Goal: Book appointment/travel/reservation

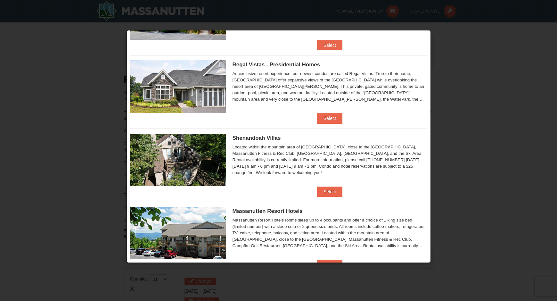
scroll to position [96, 0]
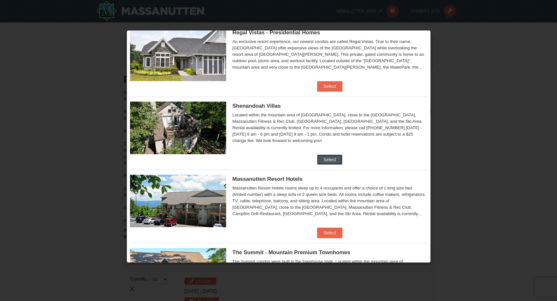
click at [331, 160] on button "Select" at bounding box center [329, 159] width 25 height 10
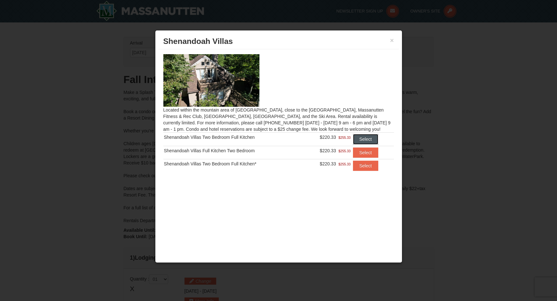
click at [367, 140] on button "Select" at bounding box center [365, 139] width 25 height 10
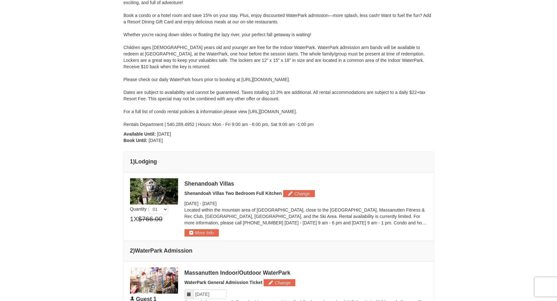
scroll to position [128, 0]
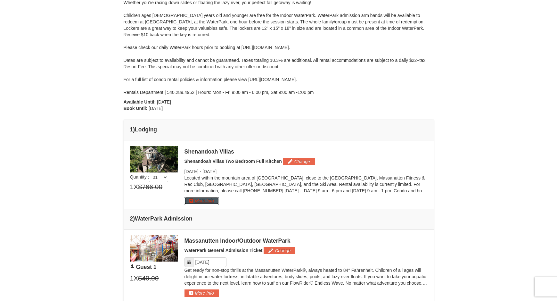
click at [215, 201] on button "More Info" at bounding box center [201, 200] width 34 height 7
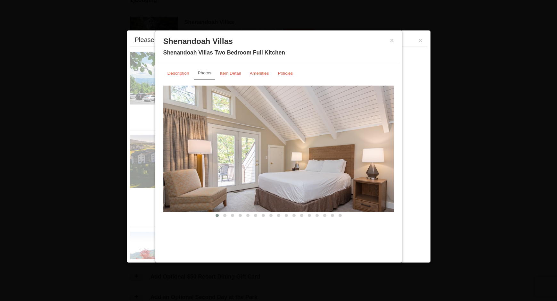
scroll to position [274, 0]
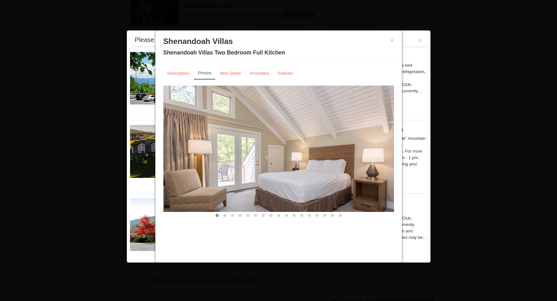
click at [365, 177] on img at bounding box center [278, 149] width 231 height 126
click at [222, 216] on button at bounding box center [225, 215] width 8 height 6
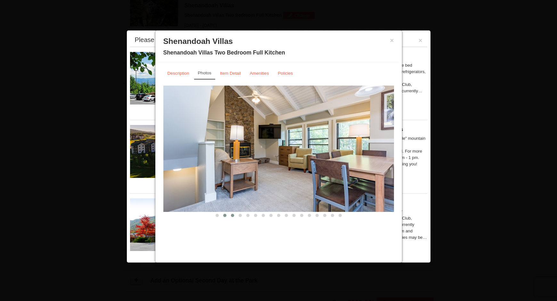
click at [232, 216] on span at bounding box center [232, 215] width 3 height 3
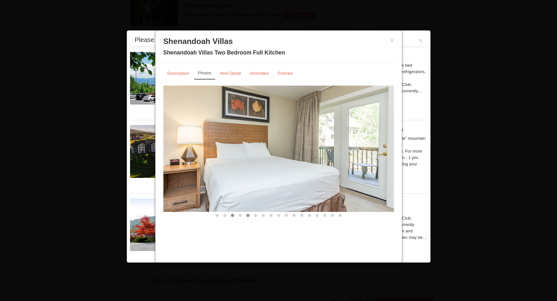
click at [244, 217] on button at bounding box center [248, 215] width 8 height 6
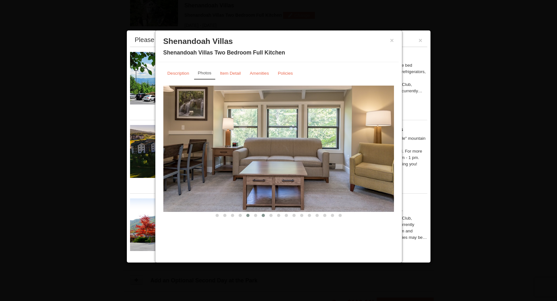
click at [263, 217] on span at bounding box center [263, 215] width 3 height 3
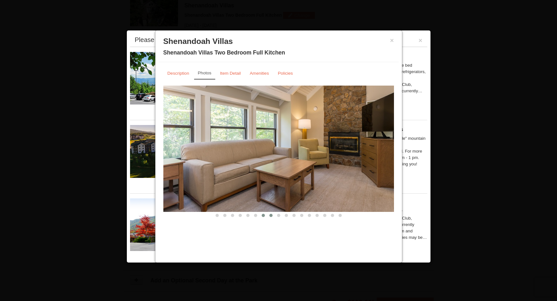
click at [269, 216] on span at bounding box center [270, 215] width 3 height 3
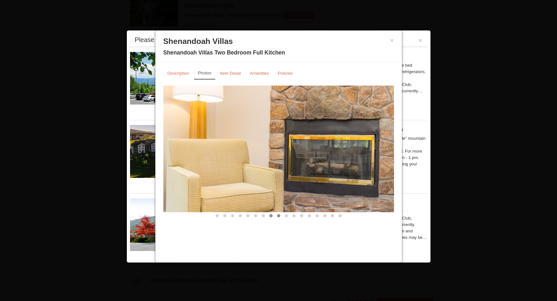
click at [280, 217] on button at bounding box center [279, 215] width 8 height 6
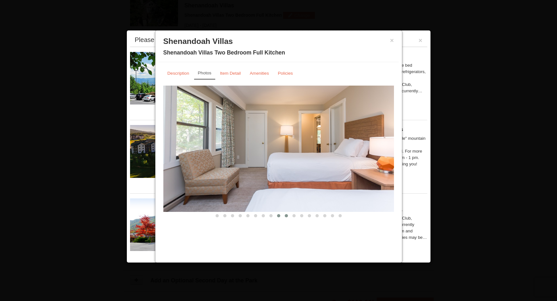
click at [286, 217] on span at bounding box center [286, 215] width 3 height 3
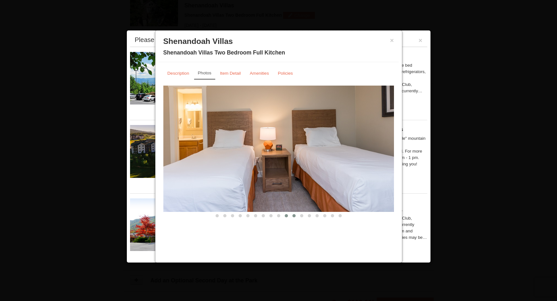
click at [292, 216] on button at bounding box center [294, 215] width 8 height 6
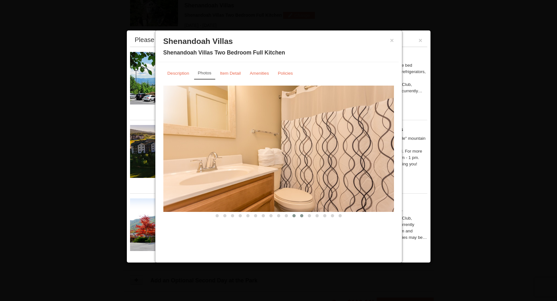
click at [301, 217] on span at bounding box center [301, 215] width 3 height 3
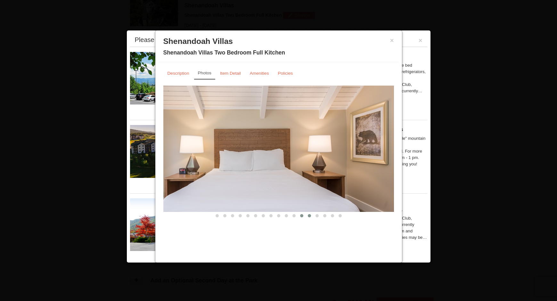
click at [310, 217] on span at bounding box center [309, 215] width 3 height 3
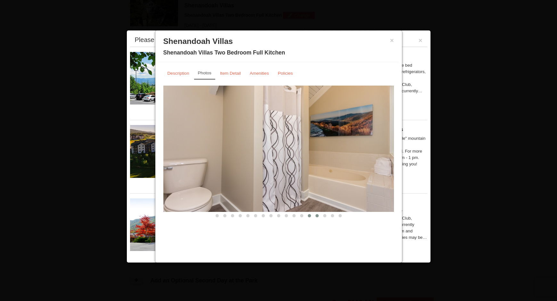
click at [317, 214] on button at bounding box center [317, 215] width 8 height 6
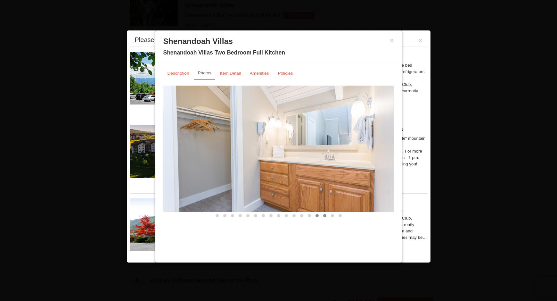
click at [328, 215] on button at bounding box center [325, 215] width 8 height 6
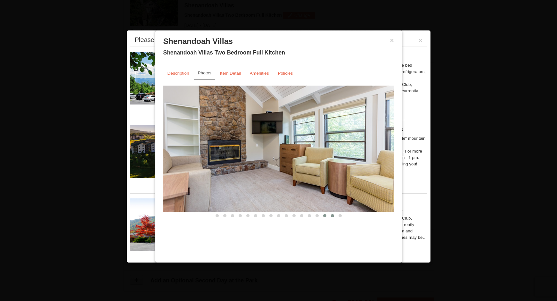
click at [332, 218] on button at bounding box center [333, 215] width 8 height 6
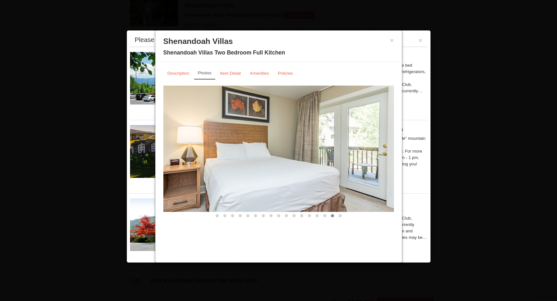
click at [103, 182] on div at bounding box center [278, 150] width 557 height 301
click at [392, 44] on button "×" at bounding box center [392, 40] width 4 height 6
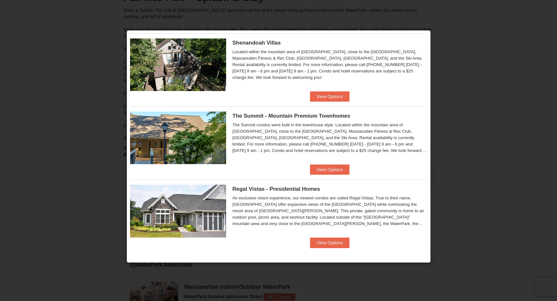
scroll to position [114, 0]
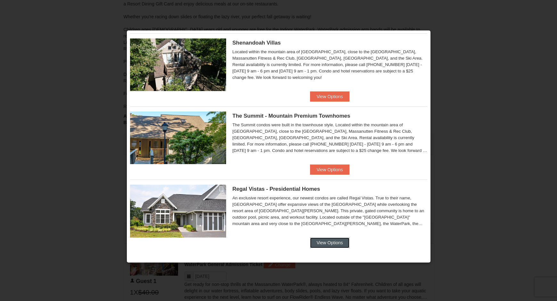
click at [332, 243] on button "View Options" at bounding box center [329, 242] width 39 height 10
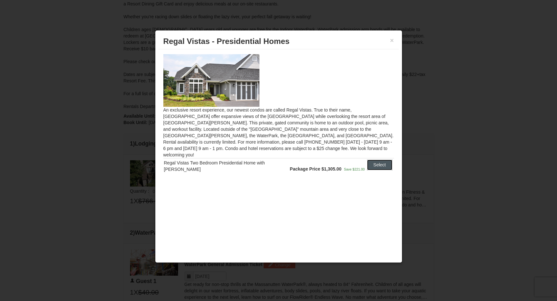
click at [383, 160] on button "Select" at bounding box center [379, 165] width 25 height 10
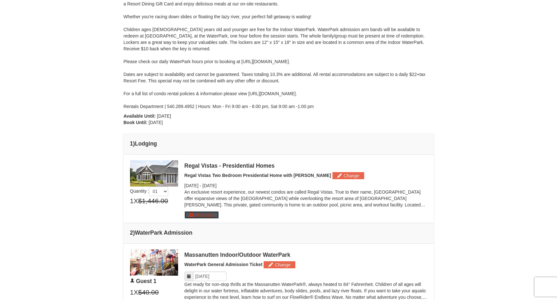
click at [207, 215] on button "More Info" at bounding box center [201, 214] width 34 height 7
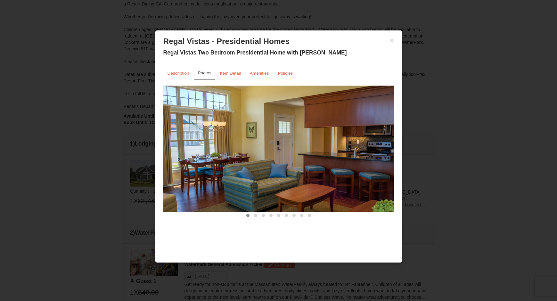
click at [366, 181] on img at bounding box center [278, 149] width 231 height 126
click at [258, 217] on button at bounding box center [256, 215] width 8 height 6
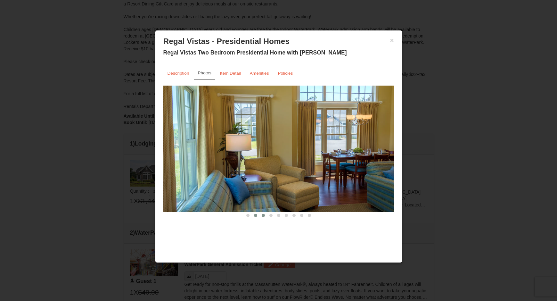
click at [262, 217] on span at bounding box center [263, 215] width 3 height 3
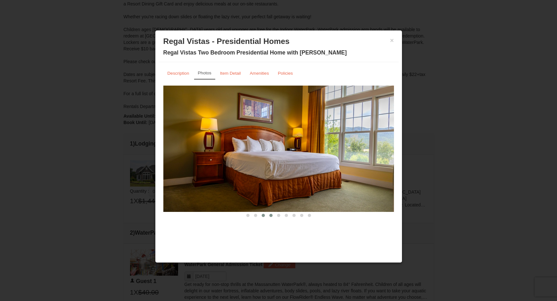
click at [272, 216] on span at bounding box center [270, 215] width 3 height 3
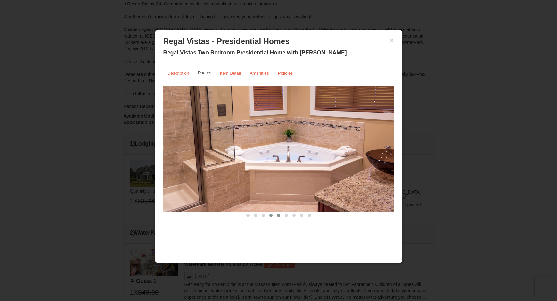
click at [280, 216] on span at bounding box center [278, 215] width 3 height 3
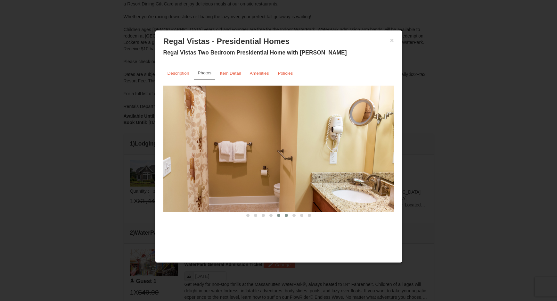
click at [285, 216] on span at bounding box center [286, 215] width 3 height 3
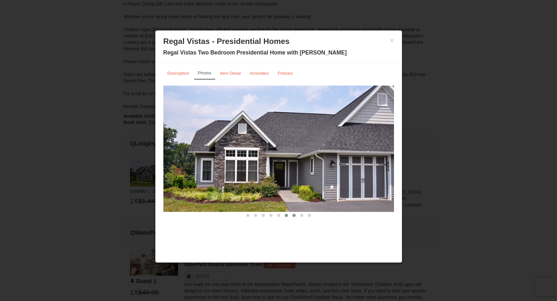
click at [291, 216] on button at bounding box center [294, 215] width 8 height 6
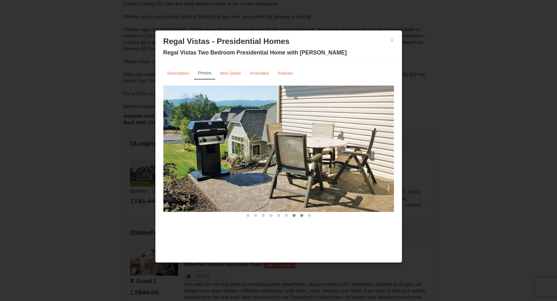
click at [301, 216] on span at bounding box center [301, 215] width 3 height 3
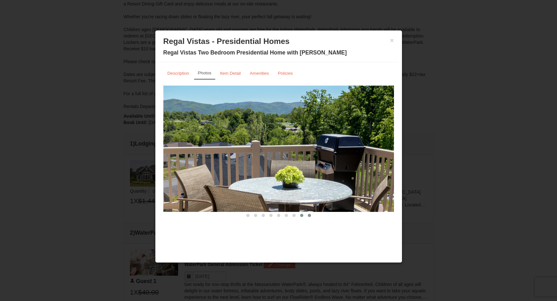
click at [309, 215] on span at bounding box center [309, 215] width 3 height 3
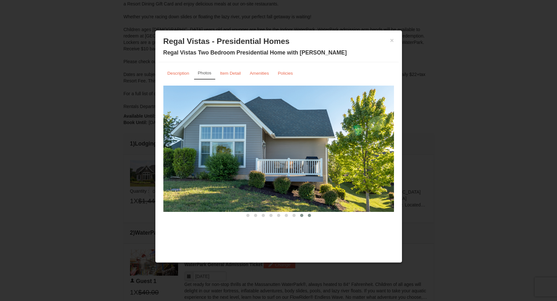
click at [301, 215] on span at bounding box center [301, 215] width 3 height 3
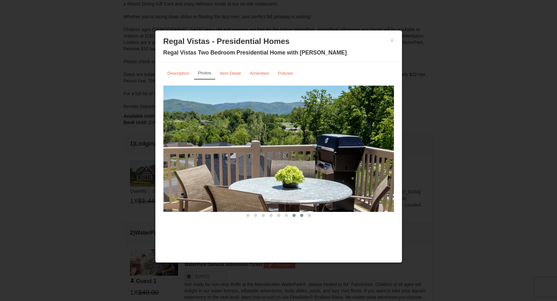
click at [294, 215] on span at bounding box center [293, 215] width 3 height 3
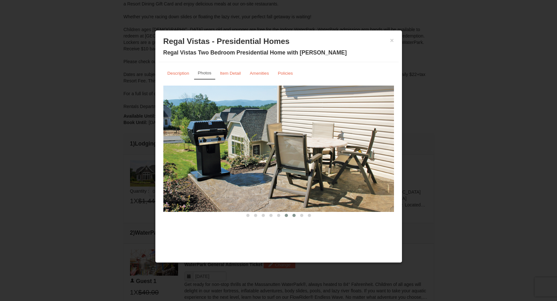
click at [286, 217] on button at bounding box center [287, 215] width 8 height 6
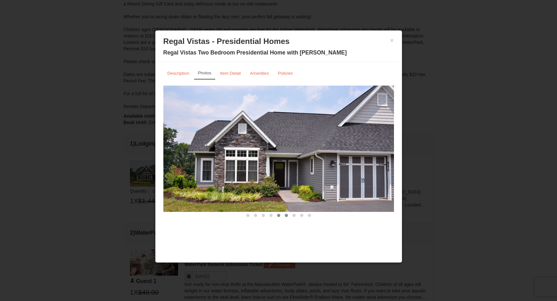
click at [278, 218] on button at bounding box center [279, 215] width 8 height 6
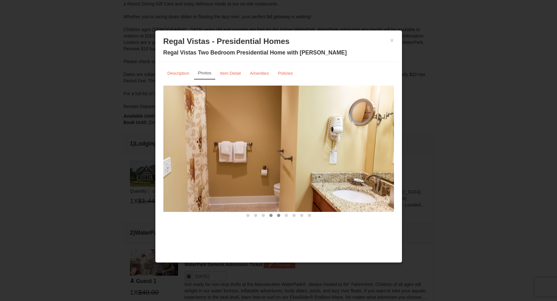
click at [269, 217] on button at bounding box center [271, 215] width 8 height 6
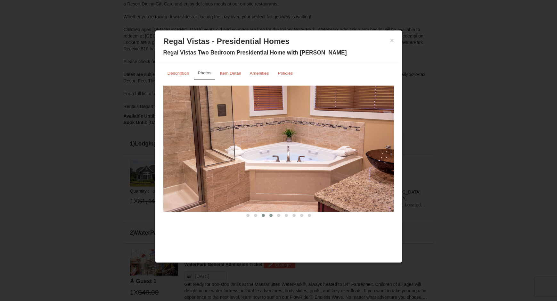
click at [263, 216] on span at bounding box center [263, 215] width 3 height 3
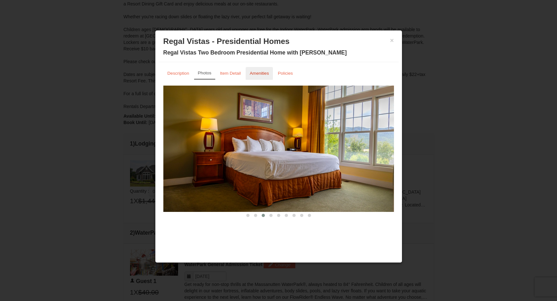
click at [261, 73] on small "Amenities" at bounding box center [259, 73] width 19 height 5
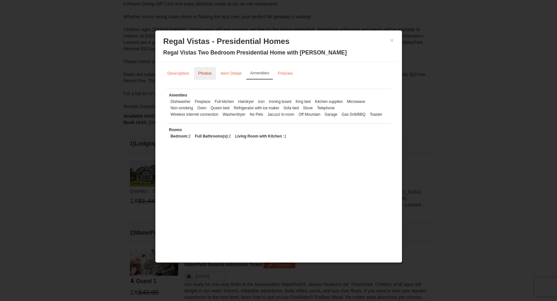
click at [210, 75] on small "Photos" at bounding box center [204, 73] width 13 height 5
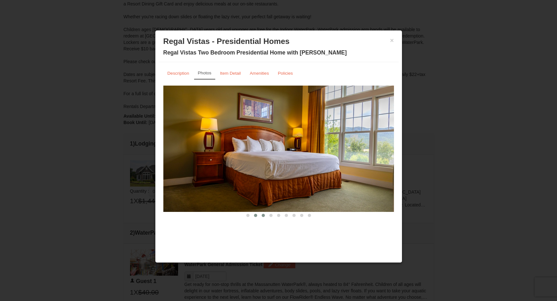
click at [257, 217] on button at bounding box center [256, 215] width 8 height 6
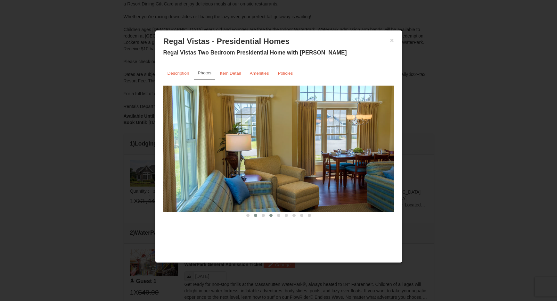
click at [270, 217] on span at bounding box center [270, 215] width 3 height 3
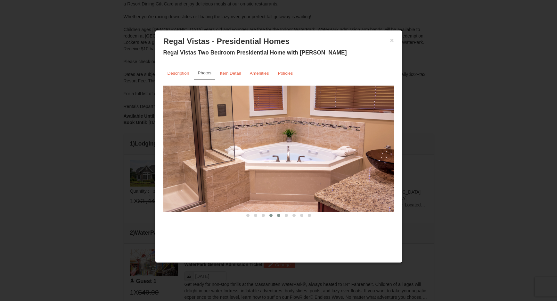
click at [277, 217] on span at bounding box center [278, 215] width 3 height 3
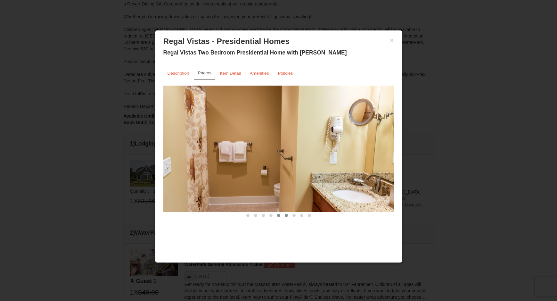
click at [283, 216] on button at bounding box center [287, 215] width 8 height 6
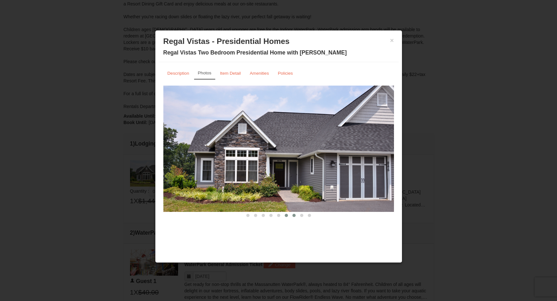
click at [292, 216] on button at bounding box center [294, 215] width 8 height 6
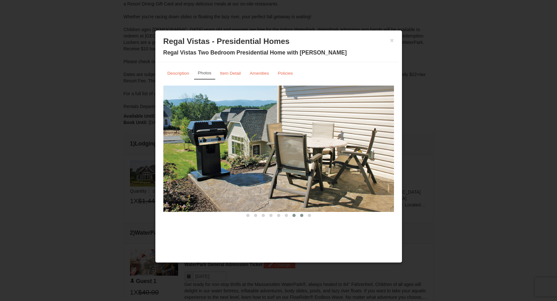
click at [303, 216] on button at bounding box center [302, 215] width 8 height 6
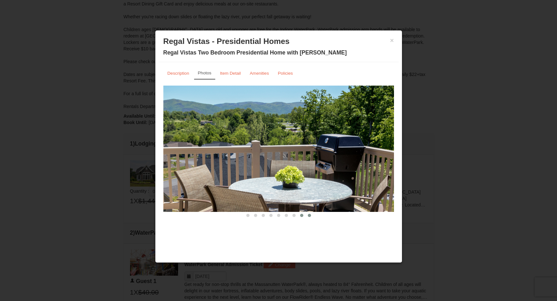
click at [309, 216] on span at bounding box center [309, 215] width 3 height 3
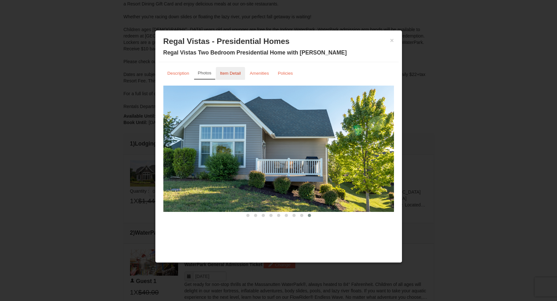
click at [241, 74] on small "Item Detail" at bounding box center [230, 73] width 21 height 5
